Goal: Browse casually

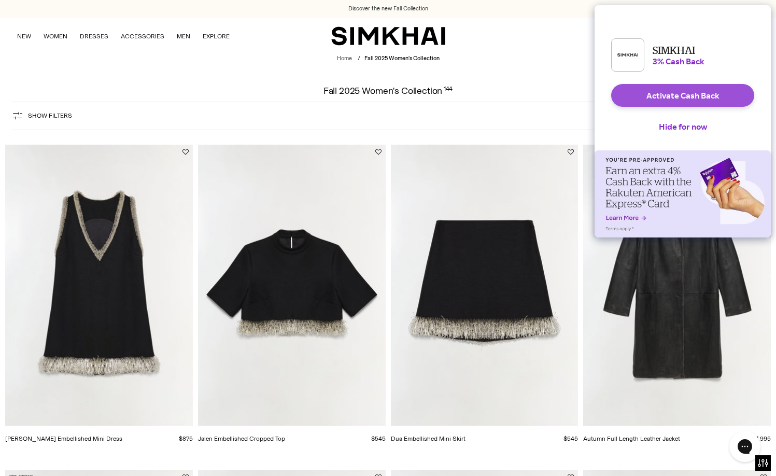
click at [670, 101] on button "Activate Cash Back" at bounding box center [682, 95] width 143 height 23
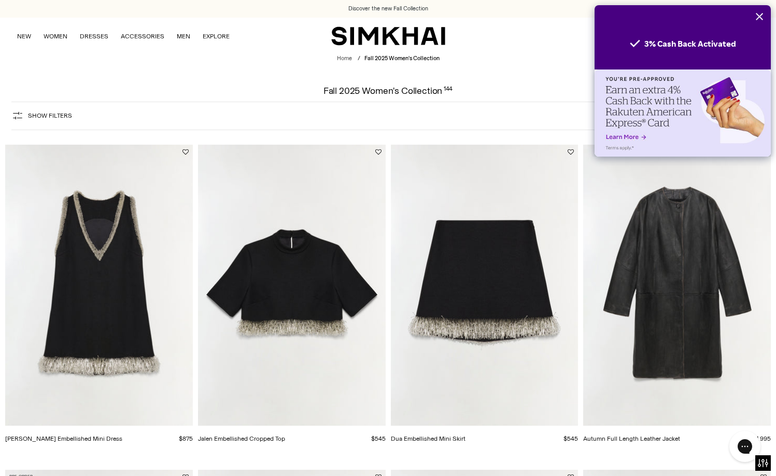
click at [757, 17] on icon "Close" at bounding box center [759, 16] width 8 height 8
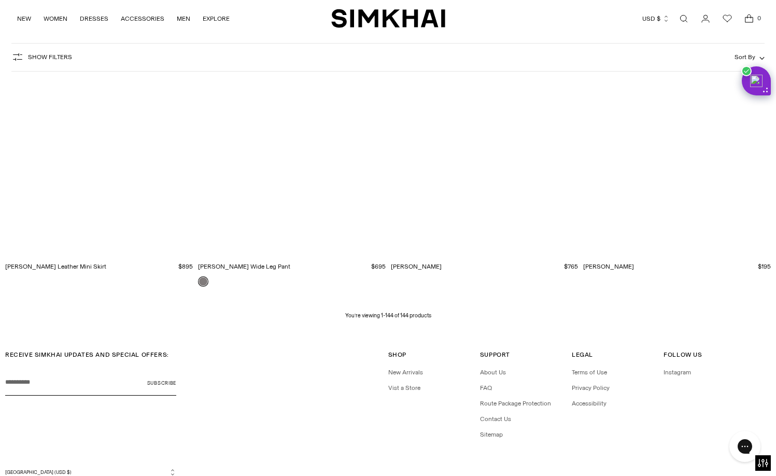
scroll to position [11933, 0]
